Goal: Information Seeking & Learning: Learn about a topic

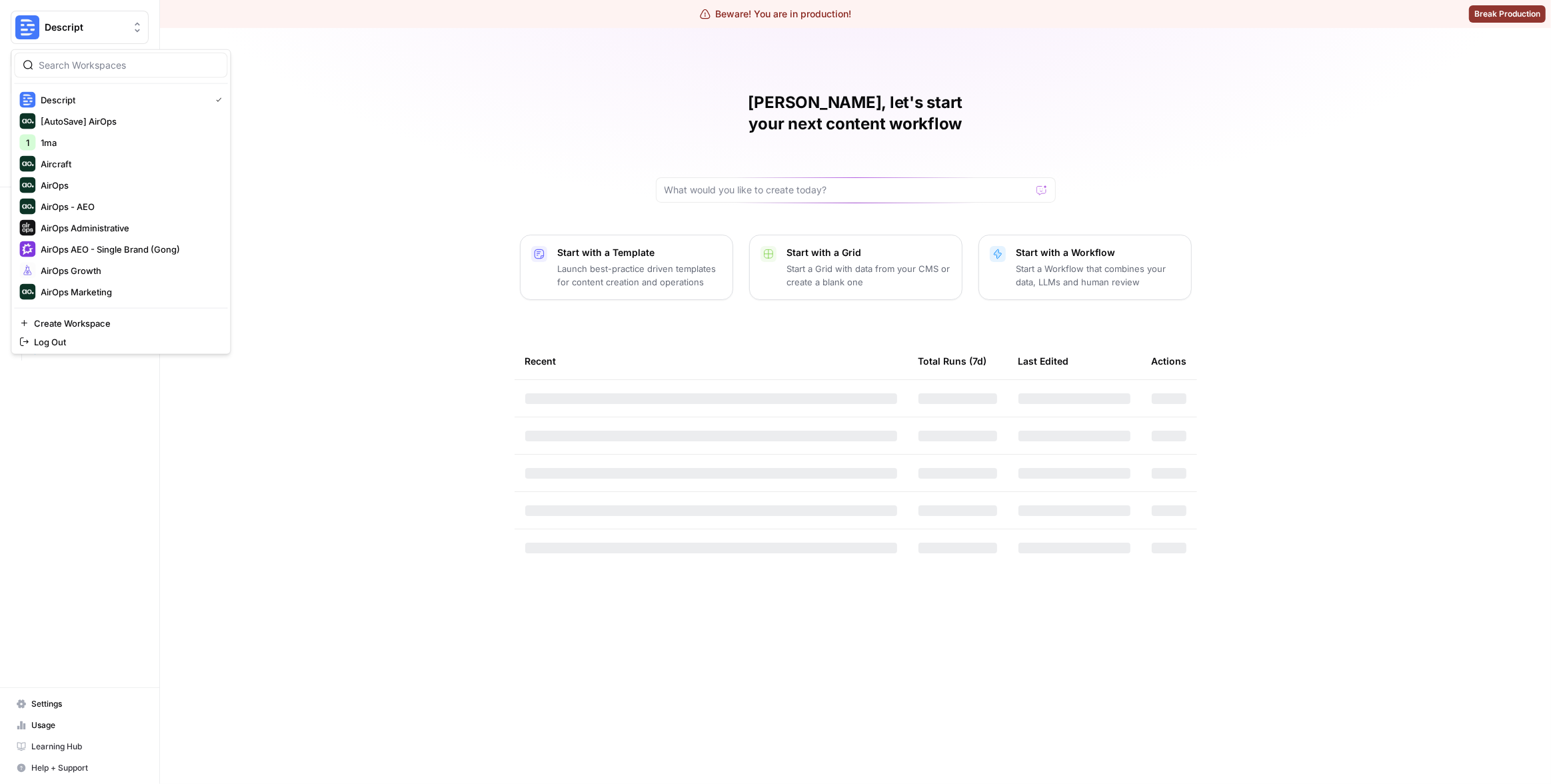
click at [73, 35] on button "Descript" at bounding box center [80, 27] width 138 height 33
click at [341, 101] on div "Matias, let's start your next content workflow Start with a Template Launch bes…" at bounding box center [855, 406] width 1391 height 756
click at [75, 130] on span "Insights" at bounding box center [87, 128] width 111 height 12
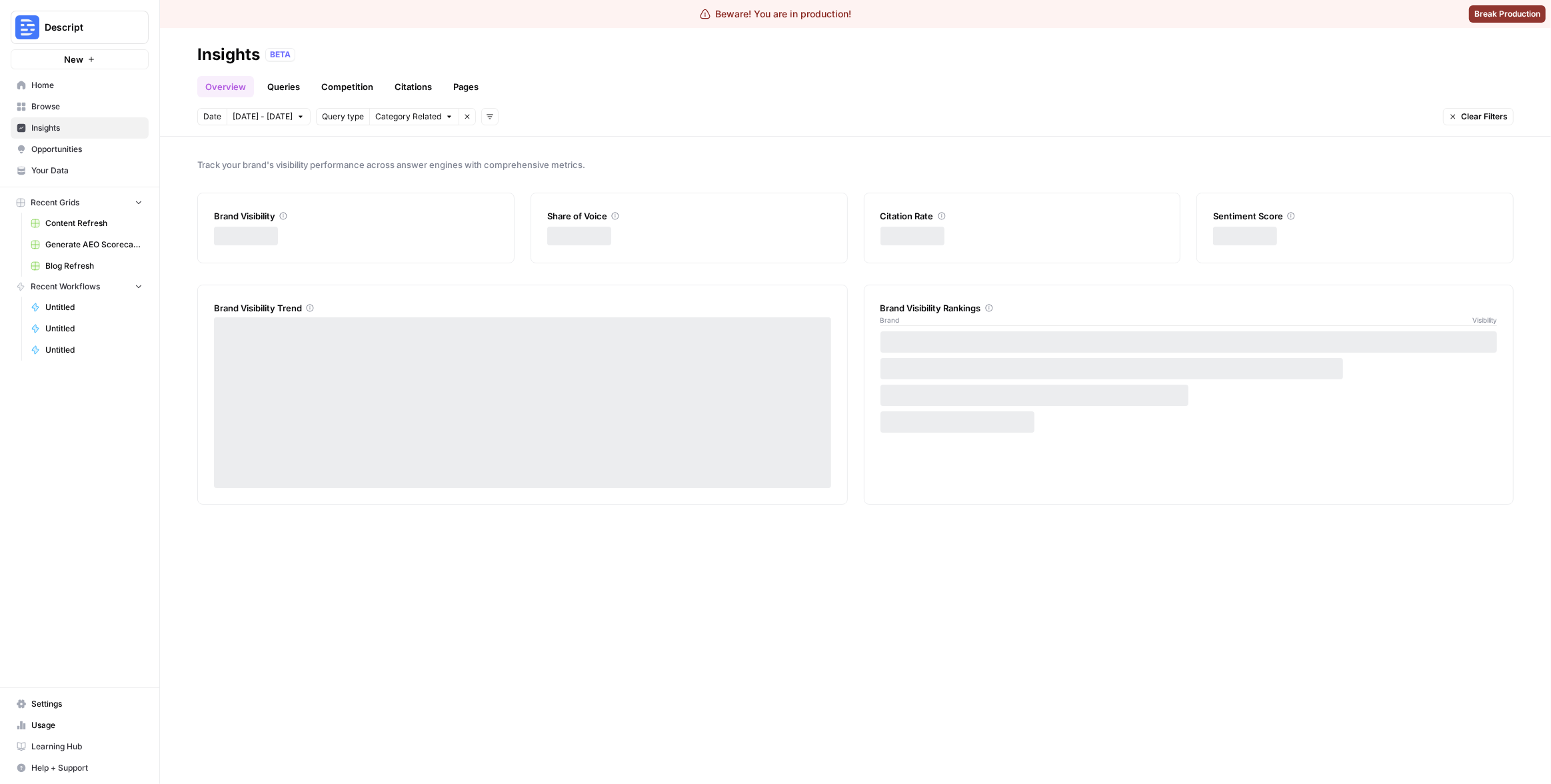
click at [448, 86] on link "Pages" at bounding box center [466, 87] width 41 height 21
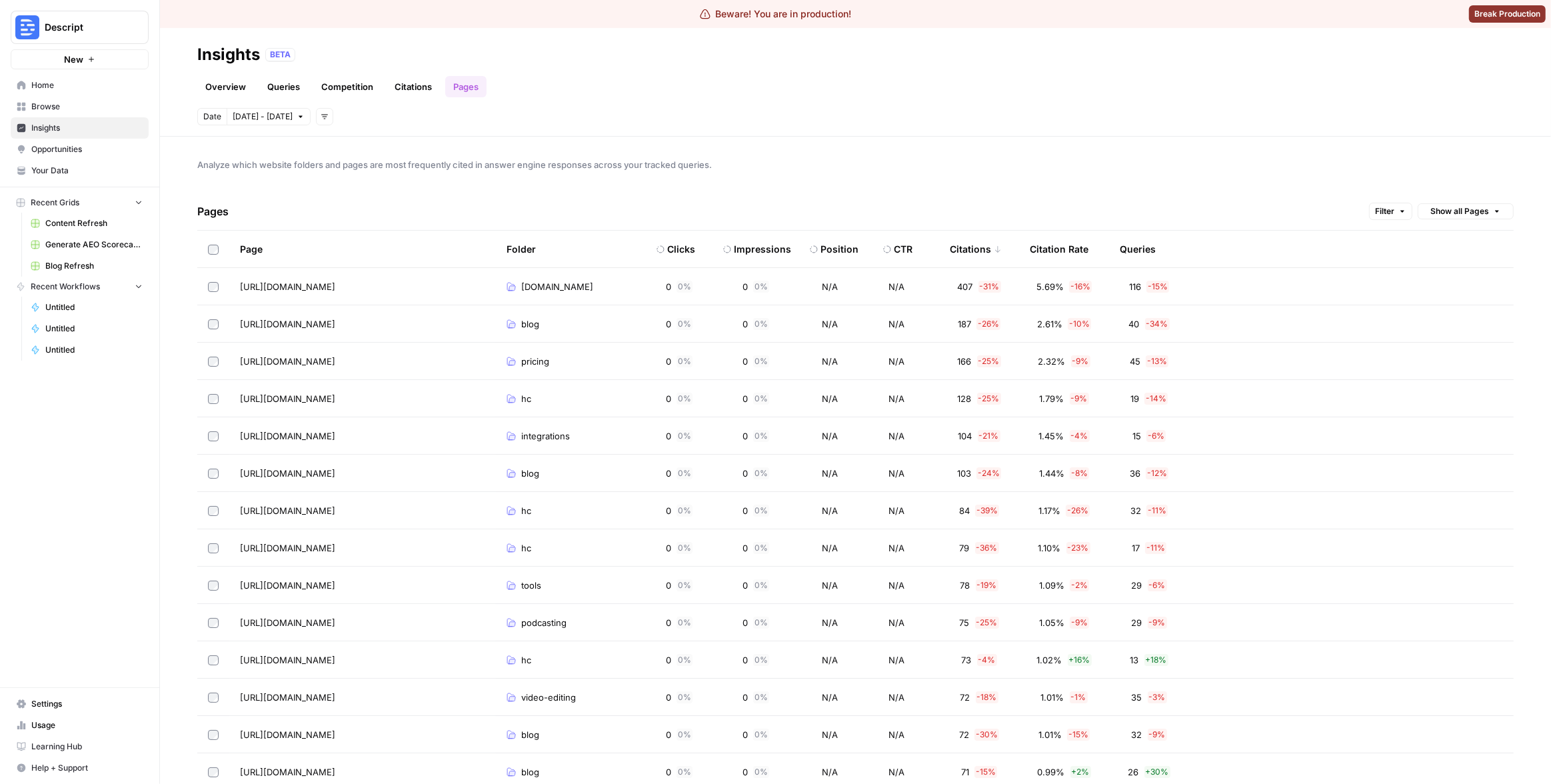
click at [732, 90] on div "Overview Queries Competition Citations Pages" at bounding box center [856, 82] width 1317 height 32
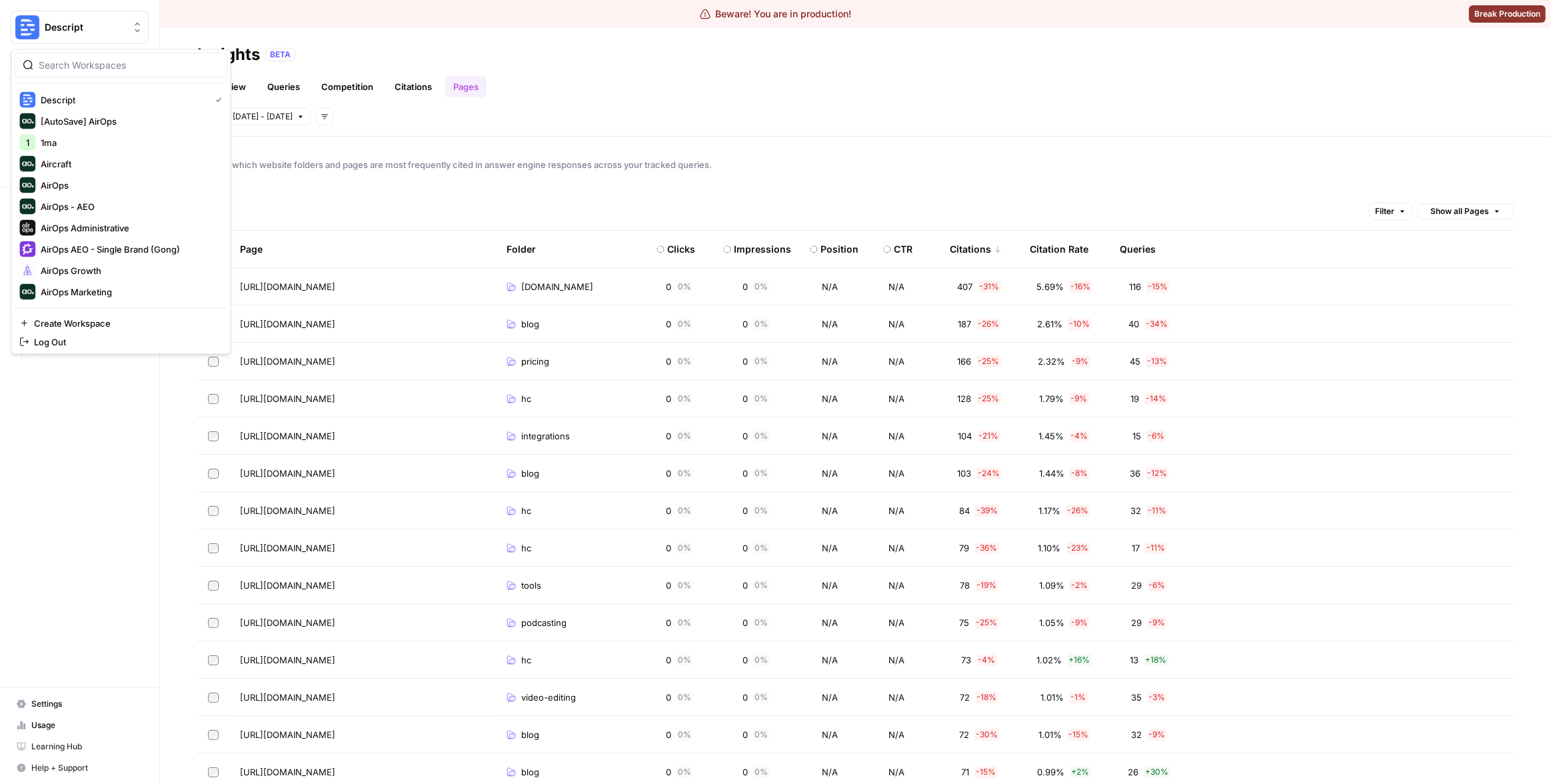
click at [90, 34] on button "Descript" at bounding box center [80, 27] width 138 height 33
click at [136, 72] on input "search" at bounding box center [128, 66] width 180 height 13
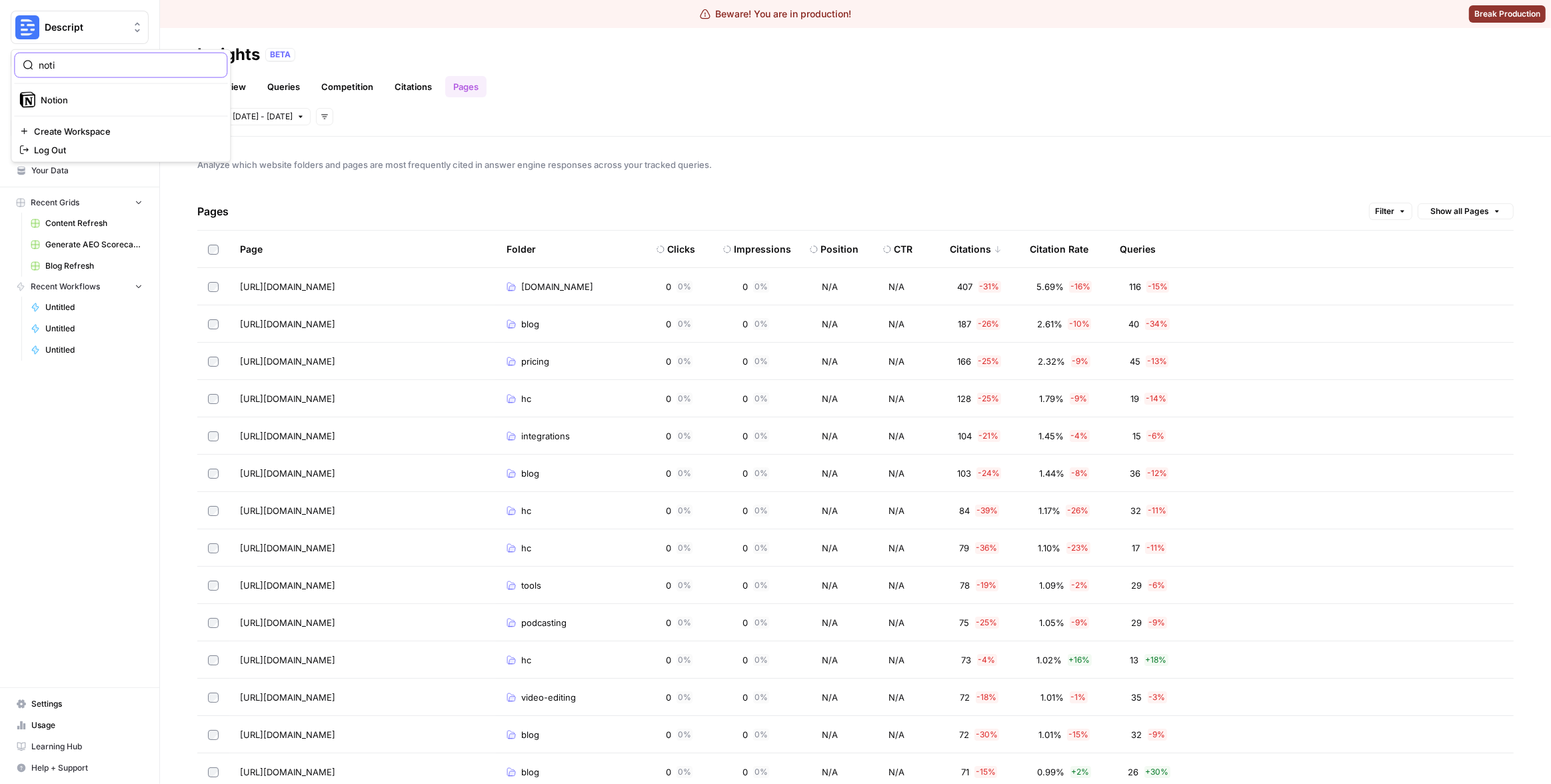
type input "noti"
click at [107, 98] on span "Notion" at bounding box center [128, 100] width 176 height 13
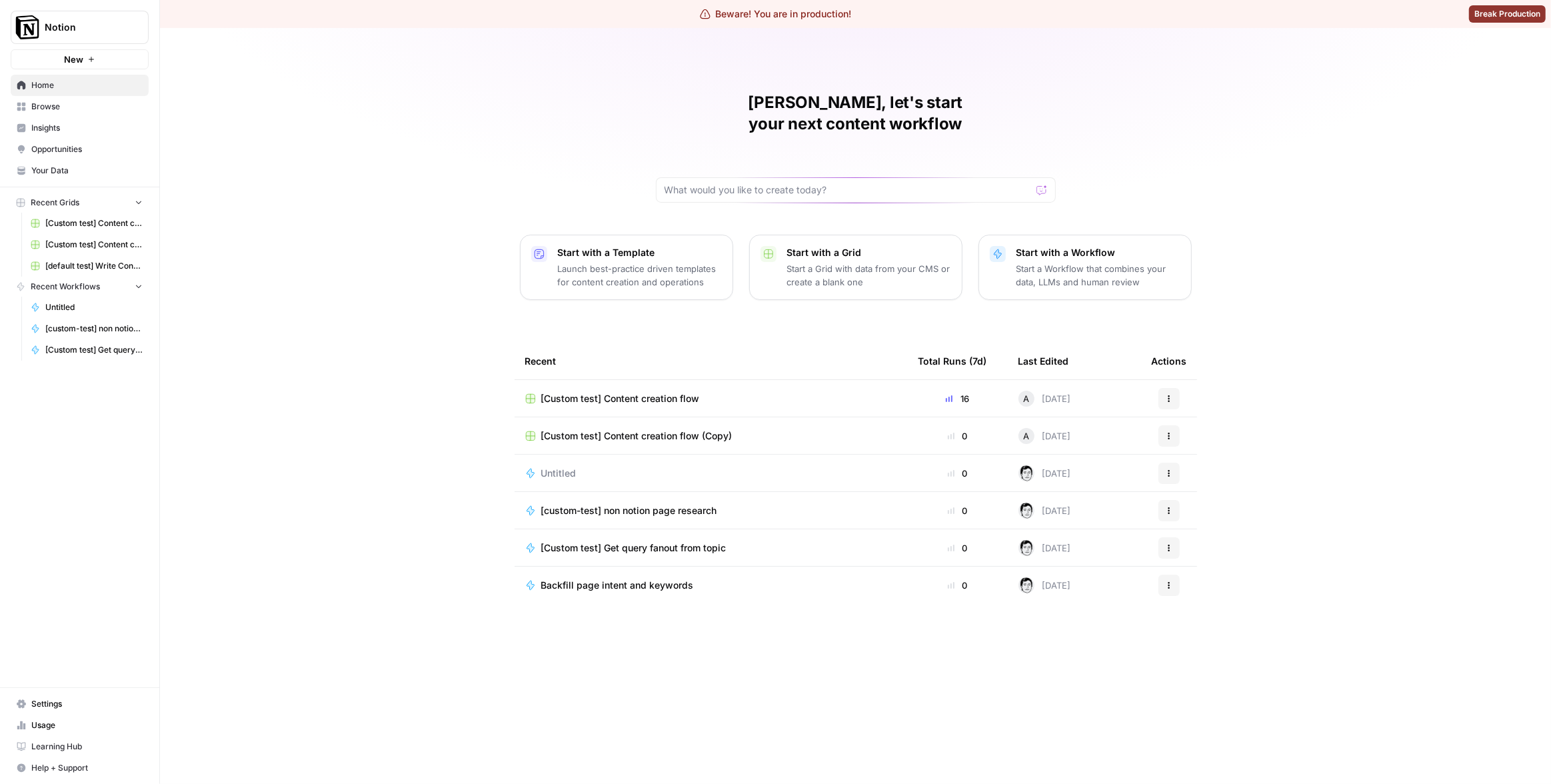
click at [82, 123] on span "Insights" at bounding box center [87, 128] width 111 height 12
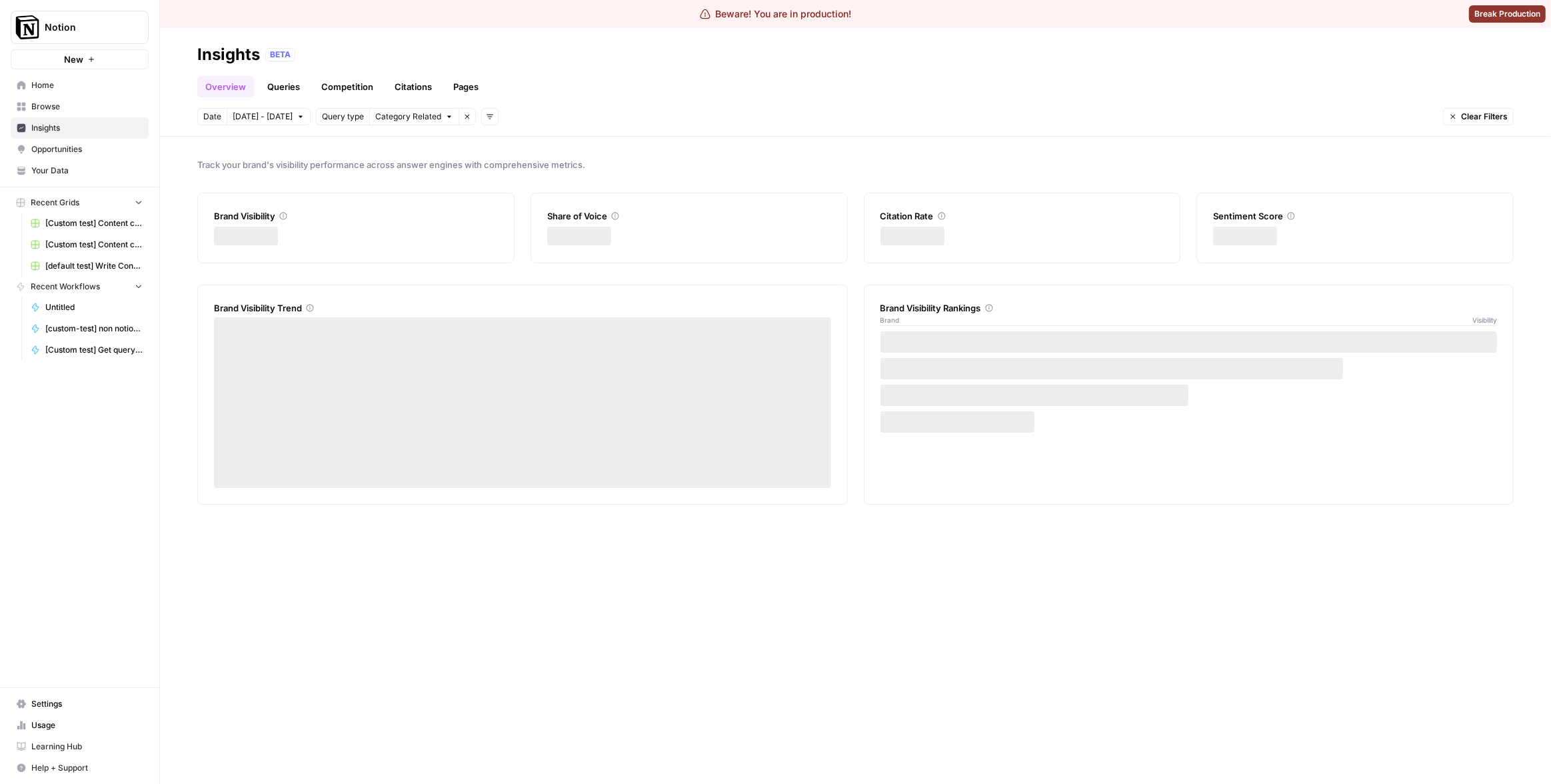
click at [465, 83] on link "Pages" at bounding box center [466, 87] width 41 height 21
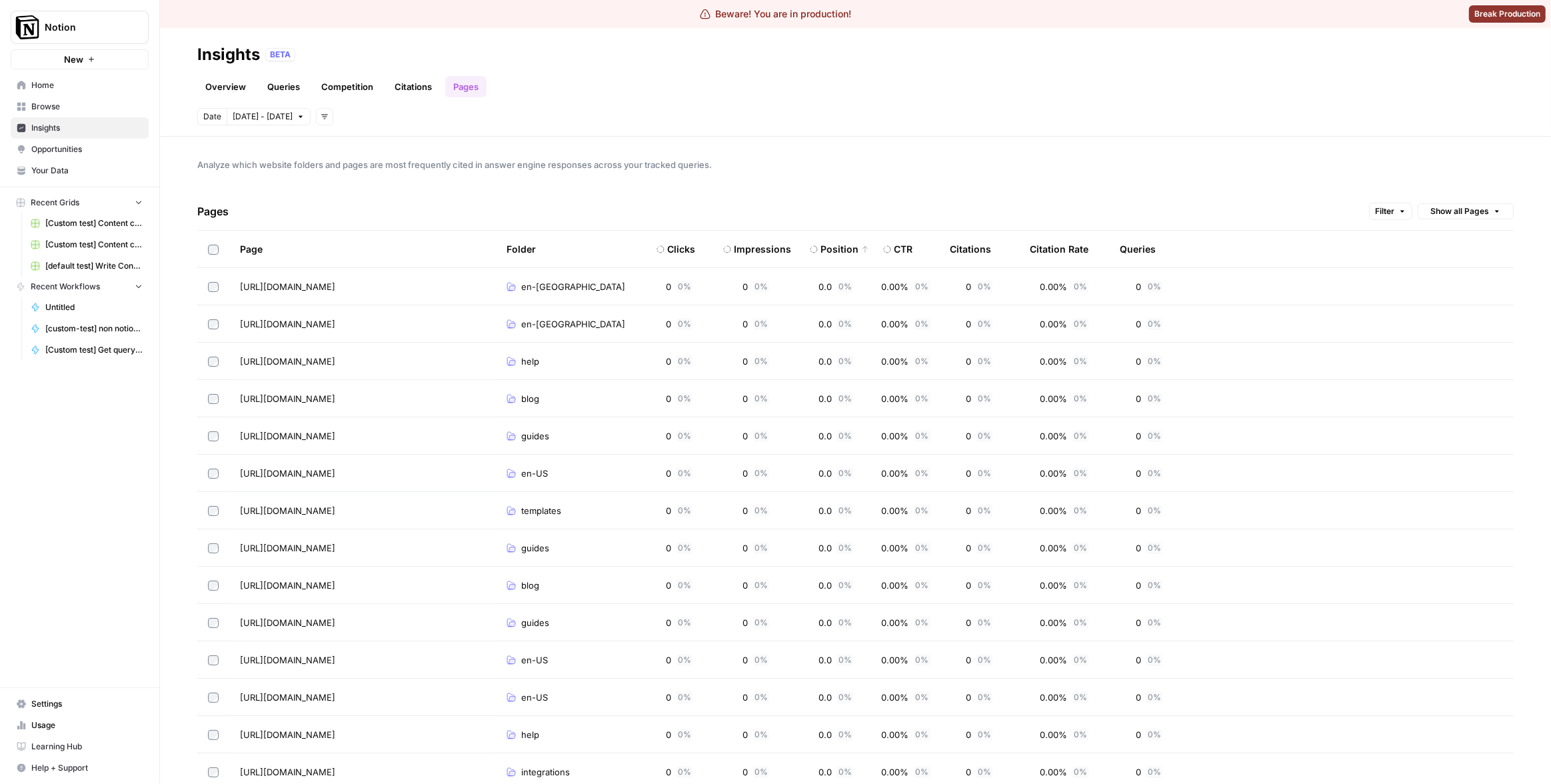
click at [993, 181] on div "Analyze which website folders and pages are most frequently cited in answer eng…" at bounding box center [855, 460] width 1391 height 647
click at [951, 243] on div "Citations" at bounding box center [971, 249] width 41 height 37
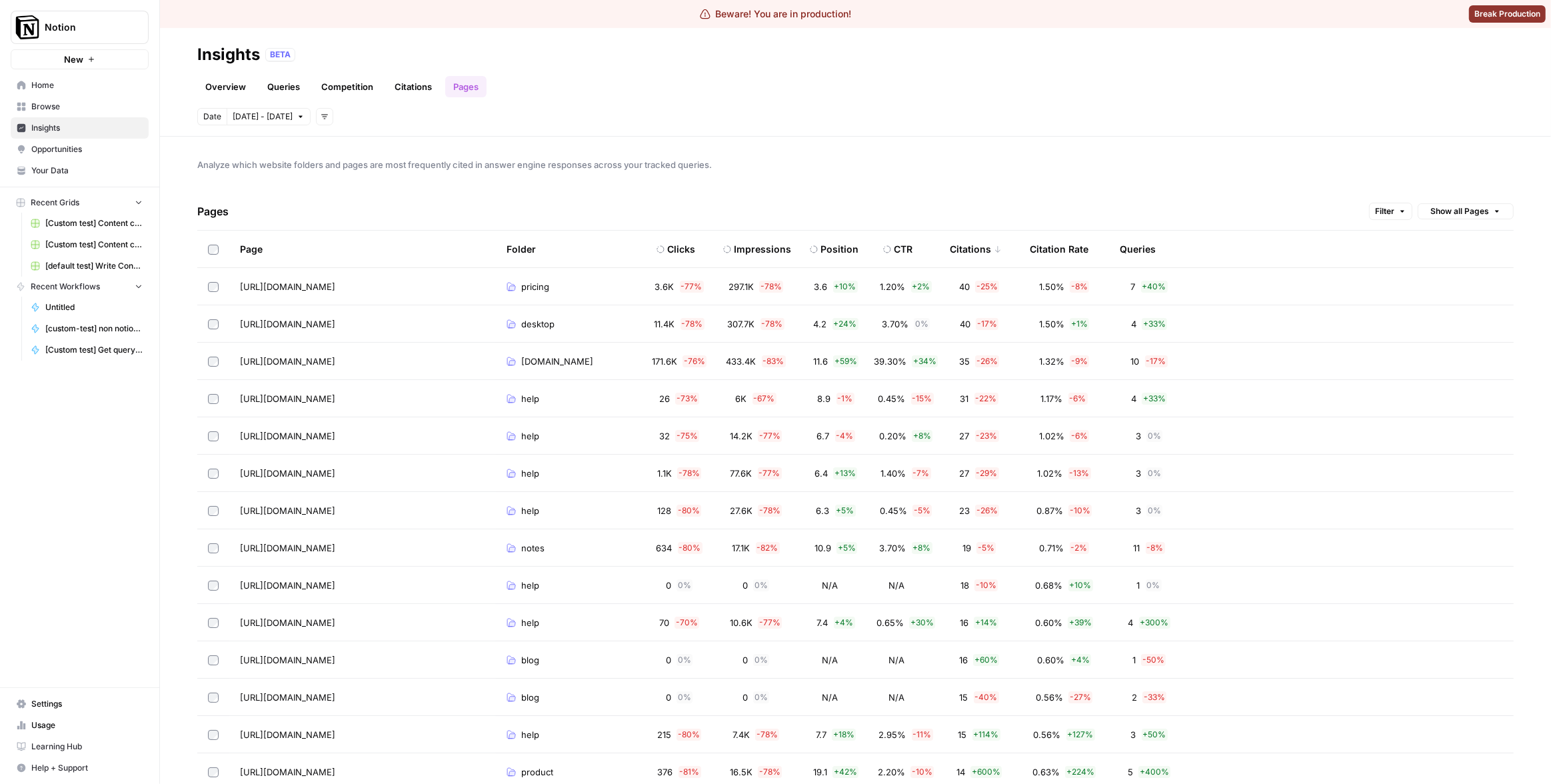
click at [260, 252] on div "Page" at bounding box center [252, 249] width 23 height 37
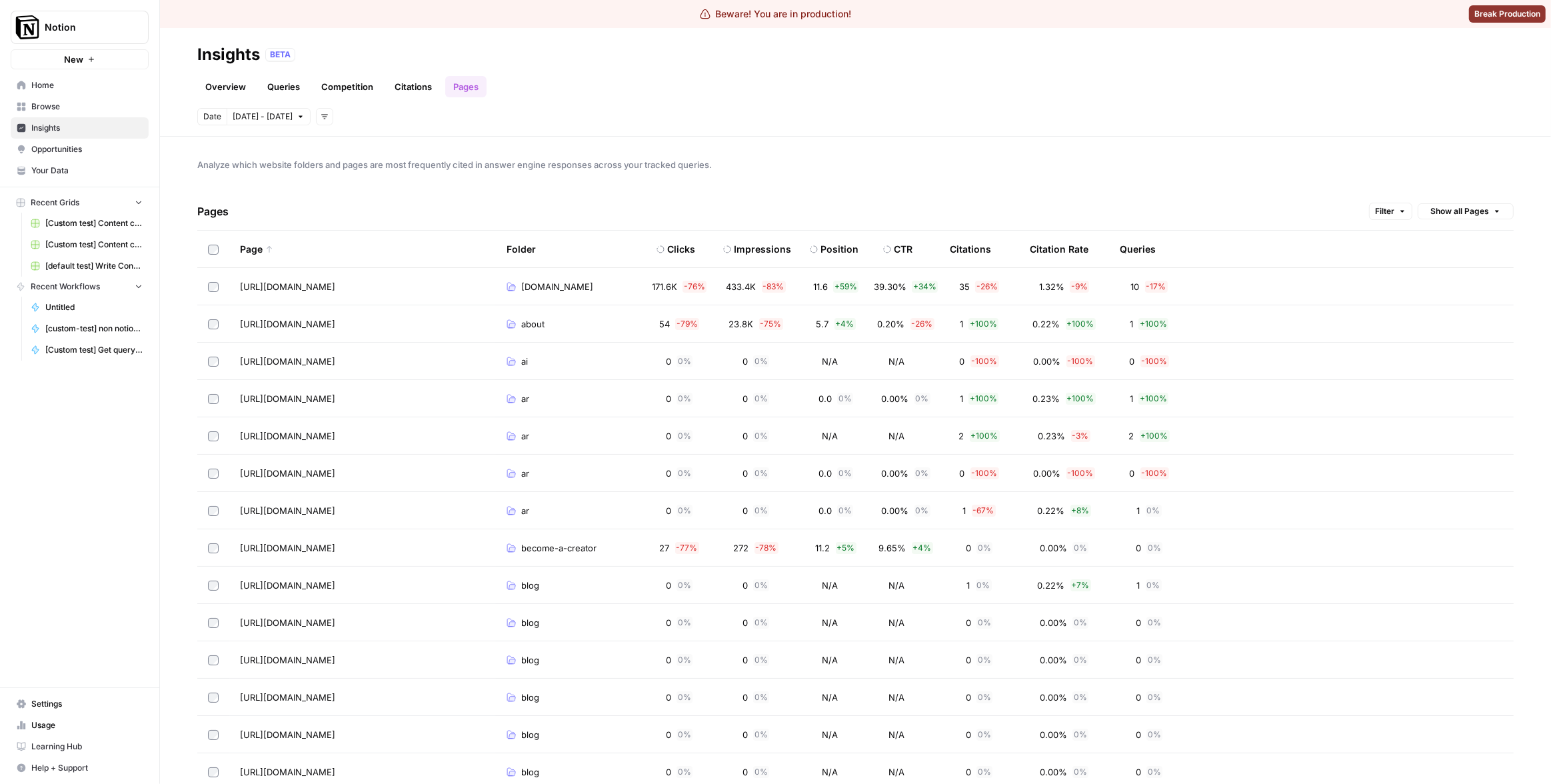
click at [941, 184] on div "Analyze which website folders and pages are most frequently cited in answer eng…" at bounding box center [855, 460] width 1391 height 647
